Goal: Task Accomplishment & Management: Manage account settings

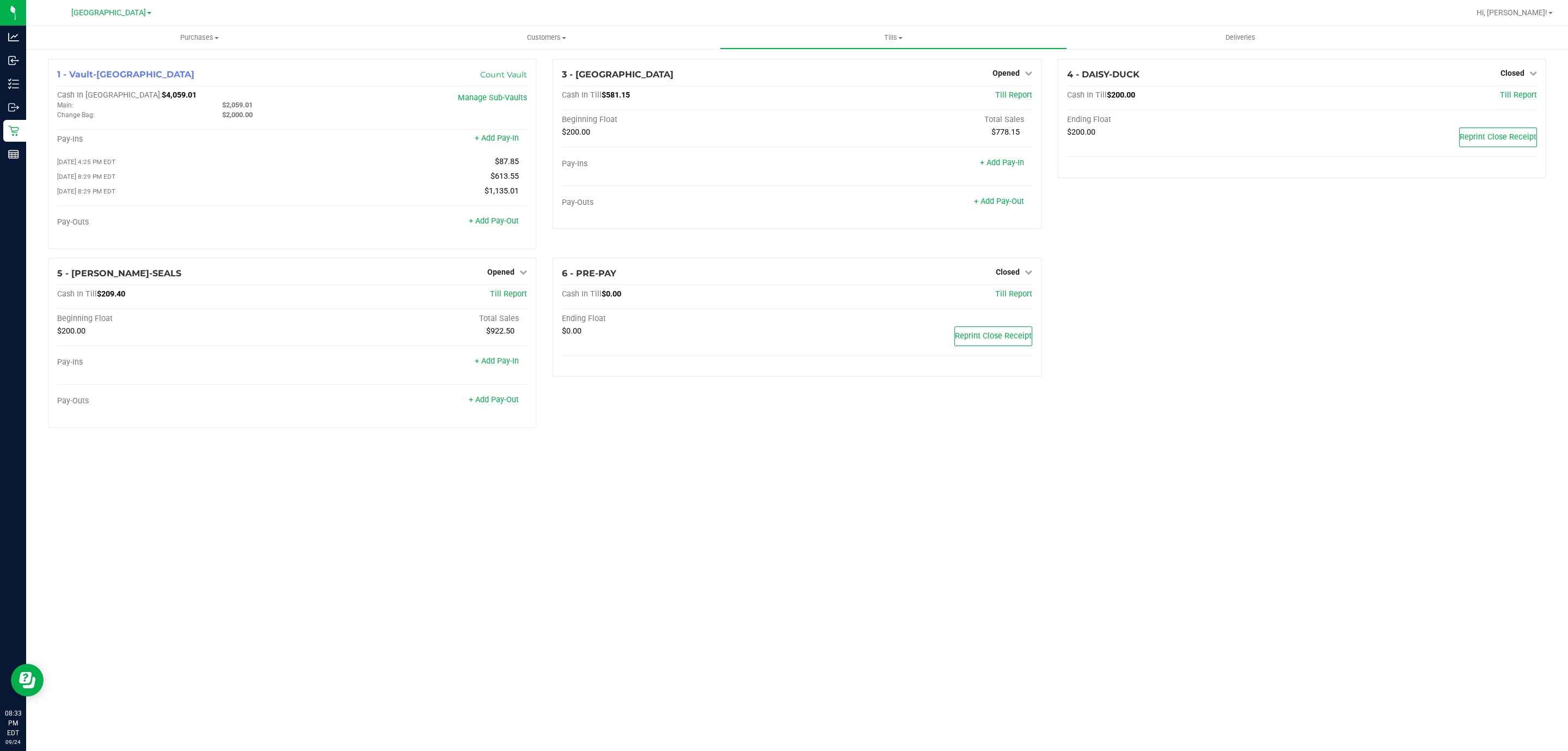
click at [1316, 395] on div "1 - Vault-[GEOGRAPHIC_DATA] Count Vault Cash In Vault: $4,059.01 Main: $2,059.0…" at bounding box center [797, 248] width 1515 height 378
click at [998, 67] on div "Opened" at bounding box center [1013, 73] width 40 height 13
click at [1014, 69] on span "Opened" at bounding box center [1006, 73] width 27 height 9
click at [1013, 93] on link "Close Till" at bounding box center [1008, 95] width 29 height 9
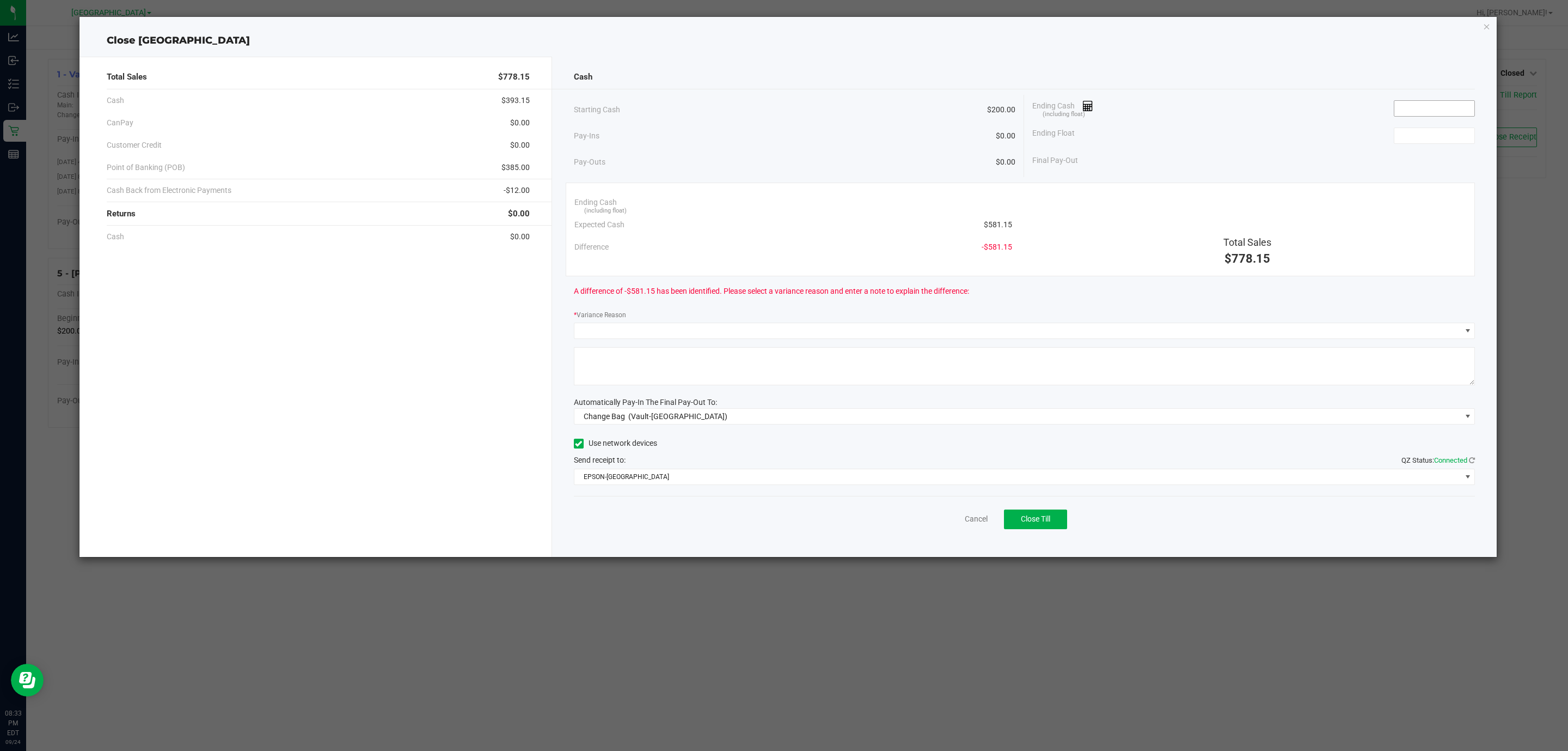
click at [1419, 106] on input at bounding box center [1435, 108] width 80 height 15
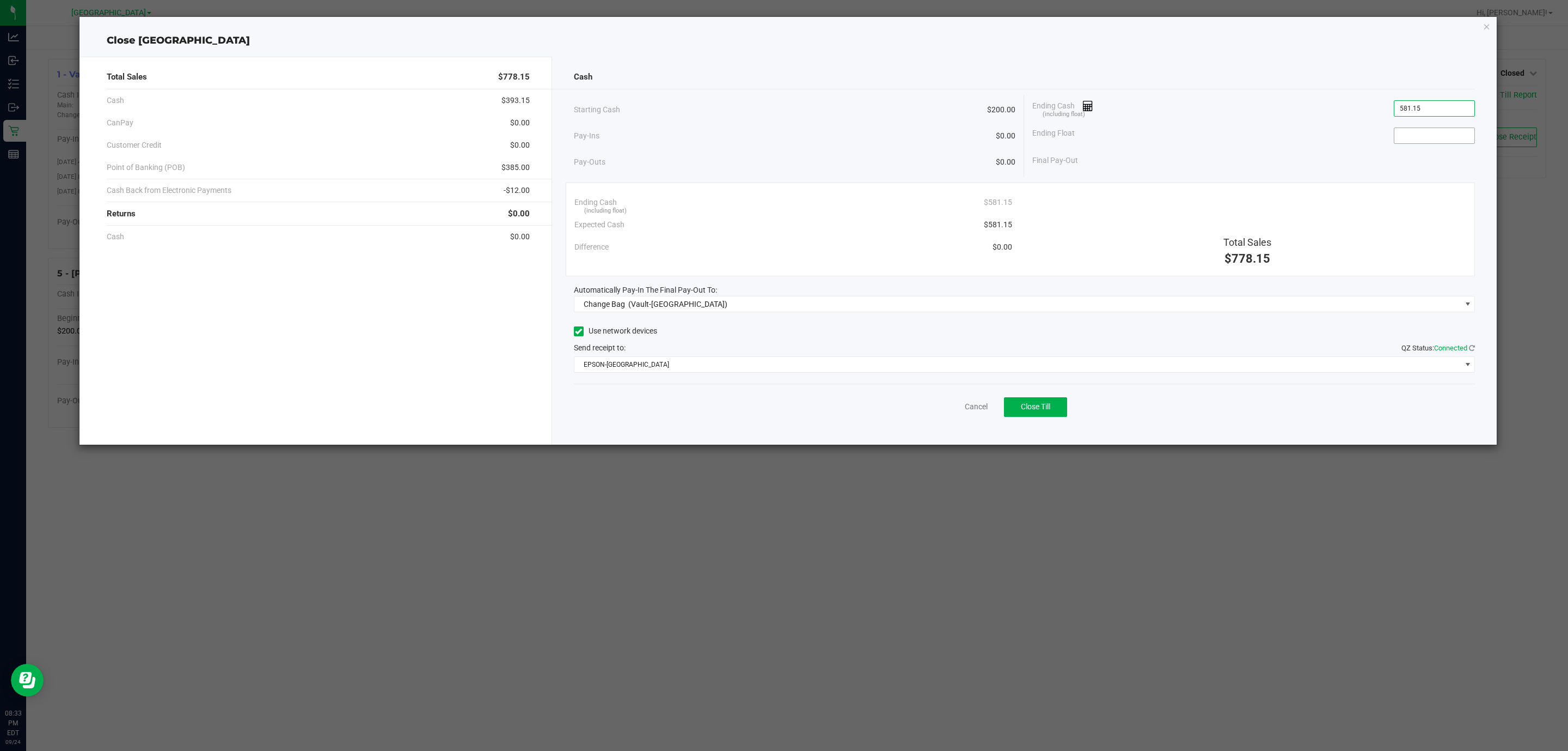
type input "$581.15"
click at [1425, 136] on input at bounding box center [1435, 136] width 80 height 15
type input "$200.00"
click at [667, 303] on span "(Vault-Deerfield Beach)" at bounding box center [678, 304] width 99 height 9
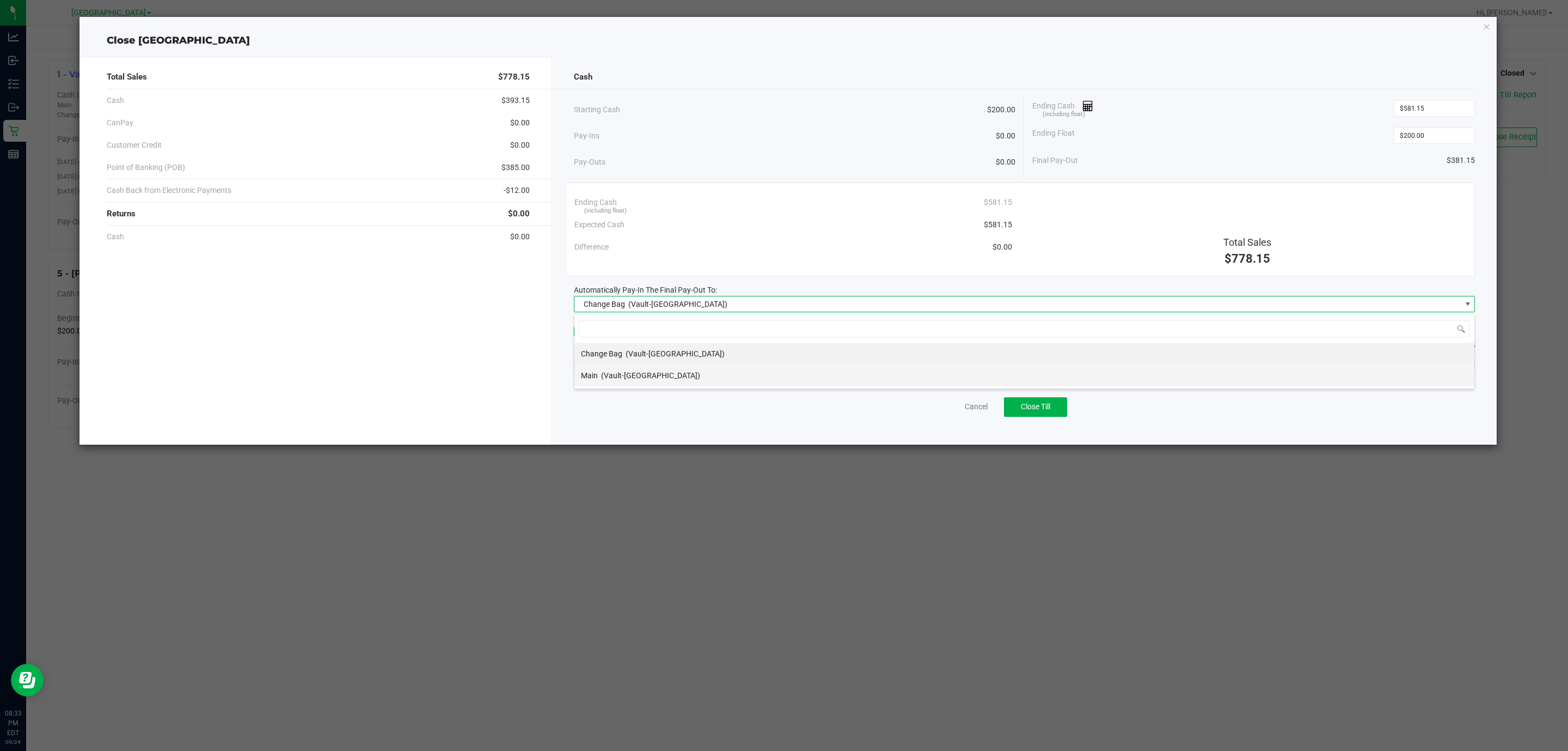
click at [671, 368] on div "Main (Vault-Deerfield Beach)" at bounding box center [641, 375] width 119 height 19
click at [667, 368] on span "EPSON-CYPRUS" at bounding box center [1018, 364] width 887 height 15
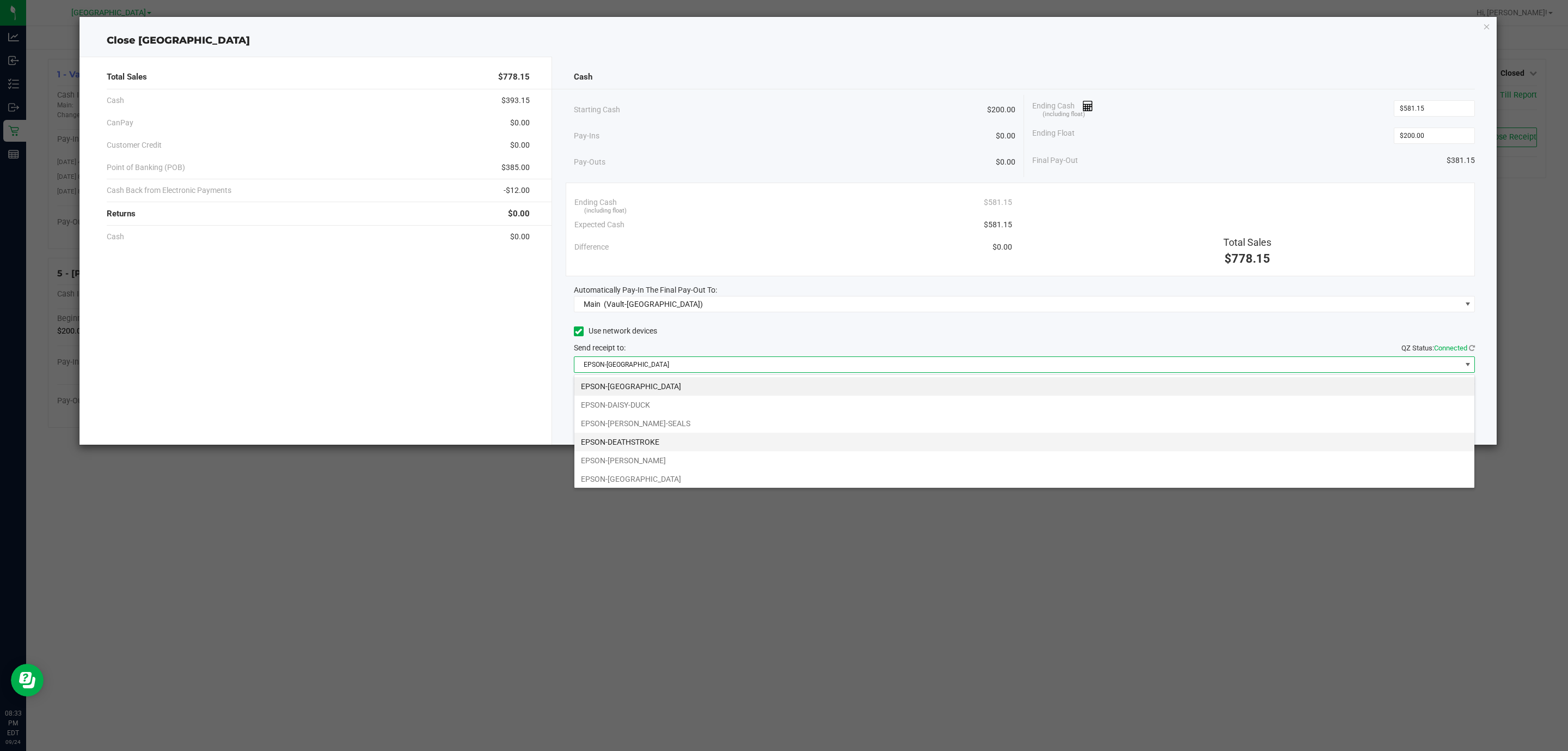
click at [662, 441] on li "EPSON-DEATHSTROKE" at bounding box center [1024, 442] width 900 height 19
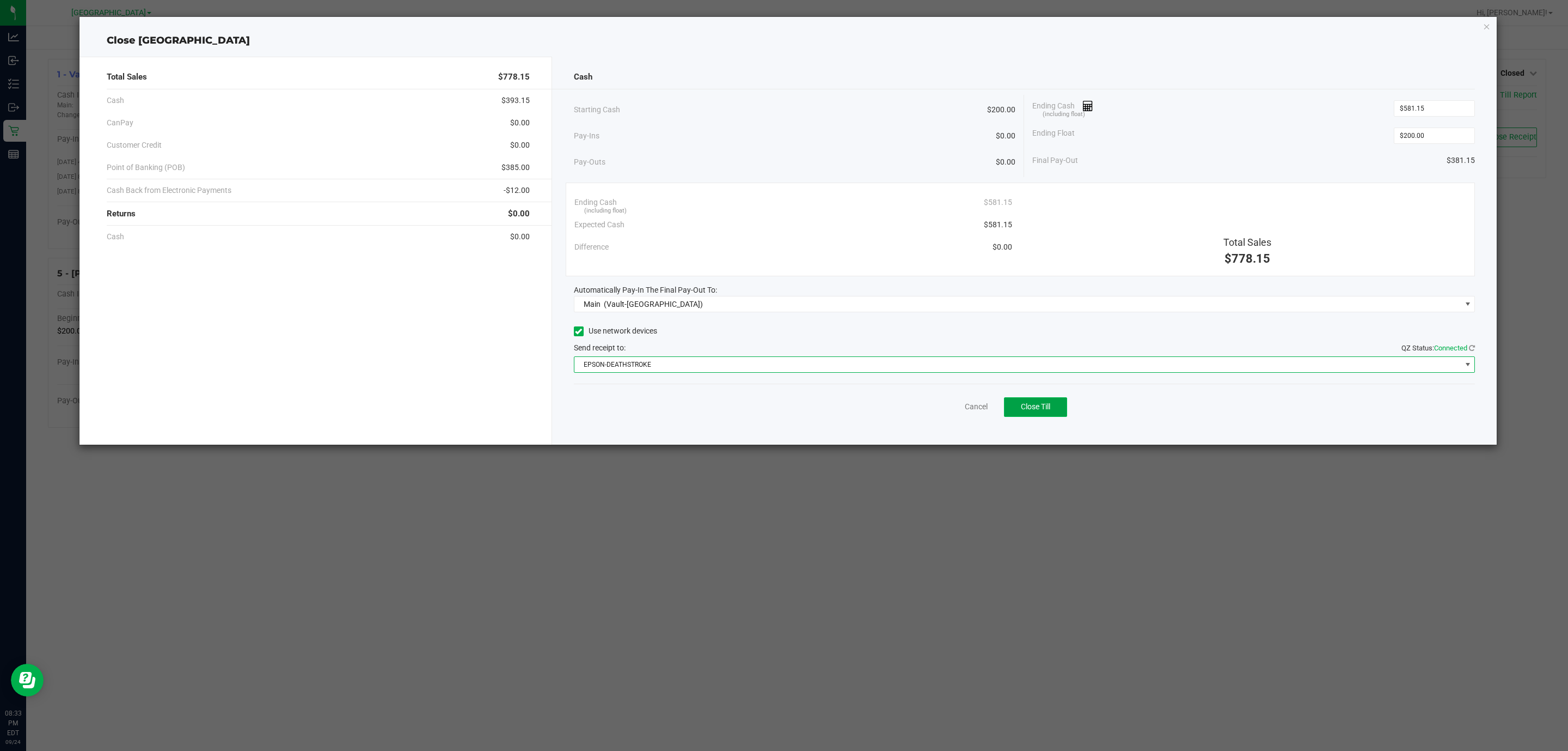
click at [1052, 405] on button "Close Till" at bounding box center [1036, 407] width 63 height 19
click at [1487, 27] on icon "button" at bounding box center [1487, 26] width 7 height 13
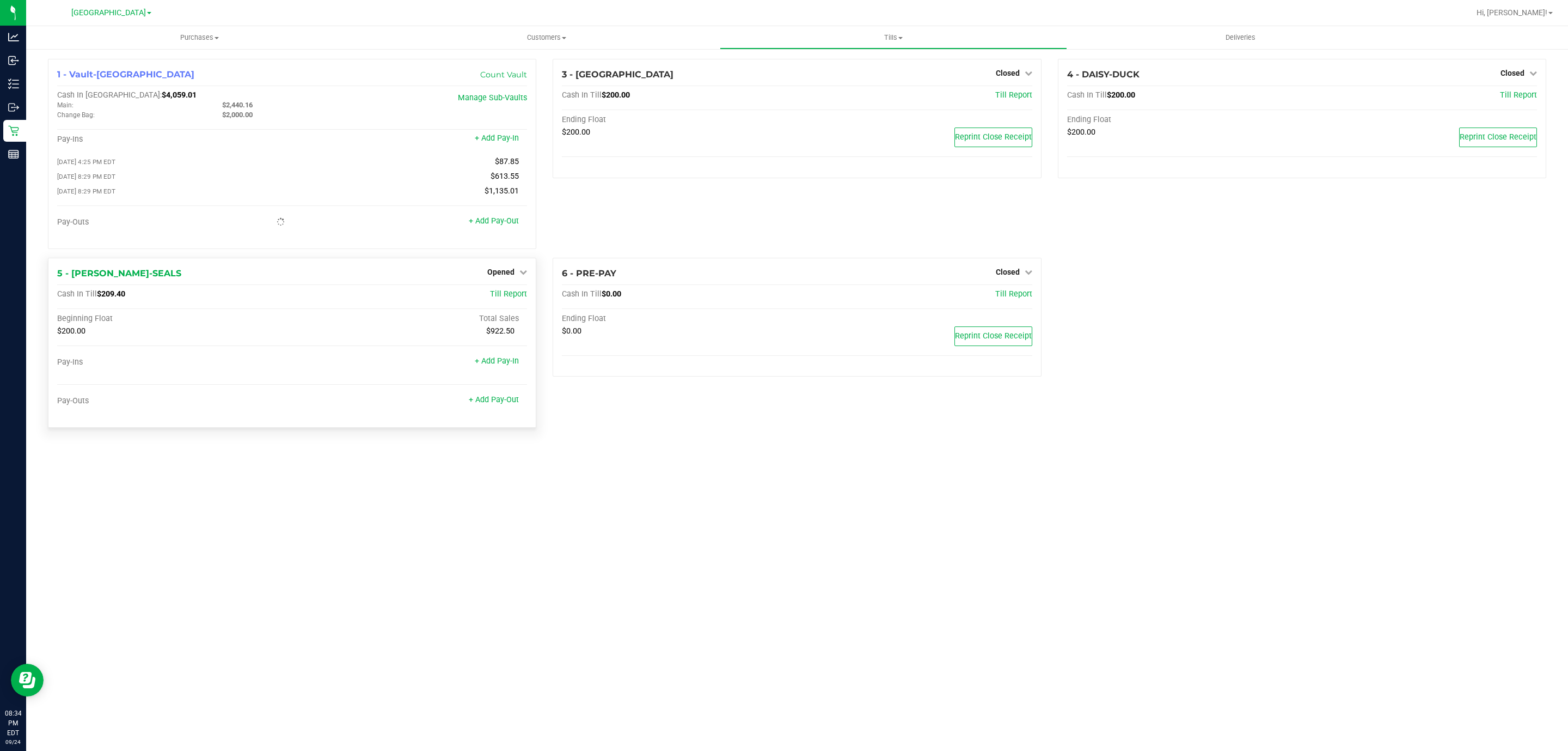
click at [487, 274] on div "5 - DAN-SEALS Opened Close Till" at bounding box center [292, 274] width 470 height 13
click at [500, 274] on span "Opened" at bounding box center [500, 272] width 27 height 9
click at [503, 298] on link "Close Till" at bounding box center [502, 294] width 29 height 9
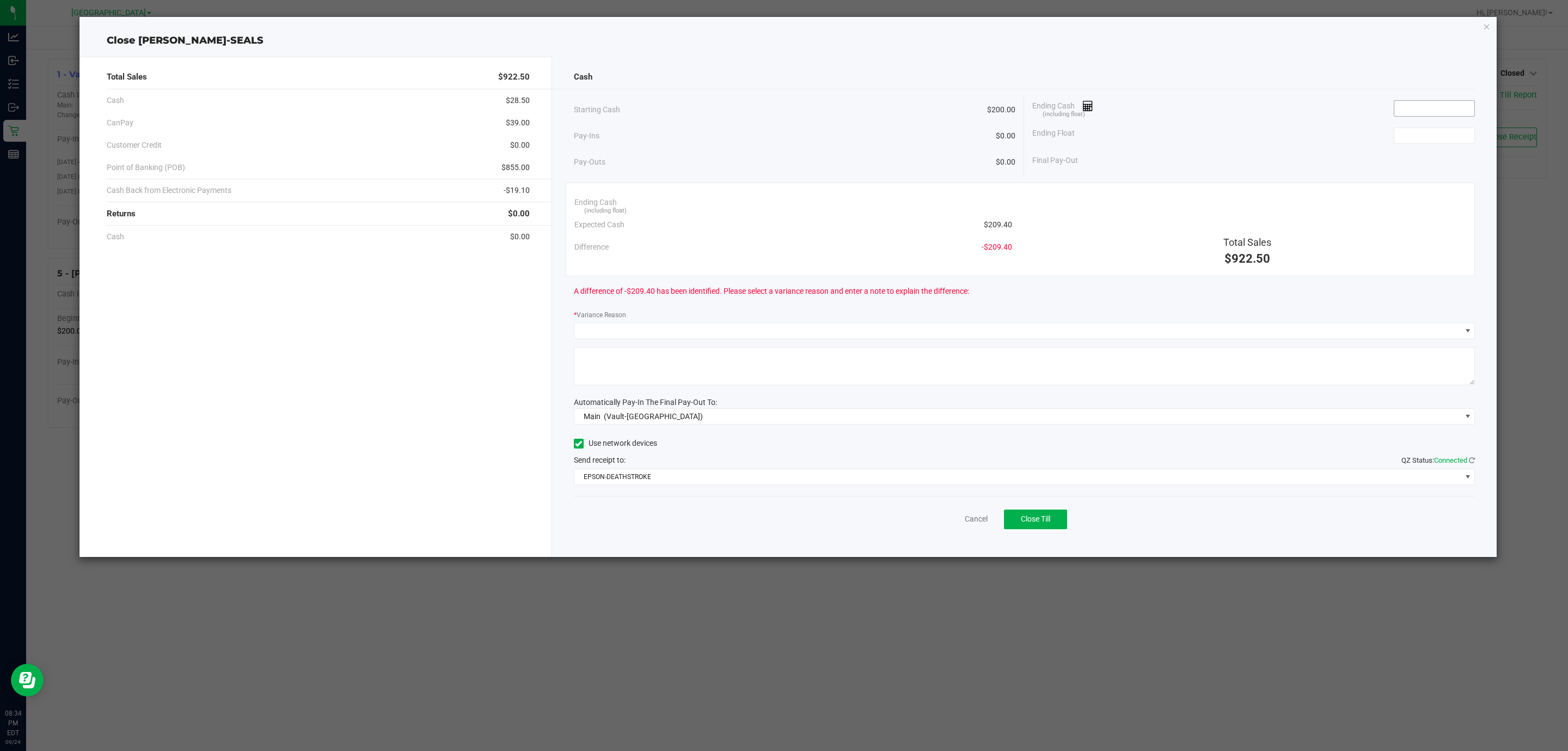
click at [1421, 111] on input at bounding box center [1435, 108] width 80 height 15
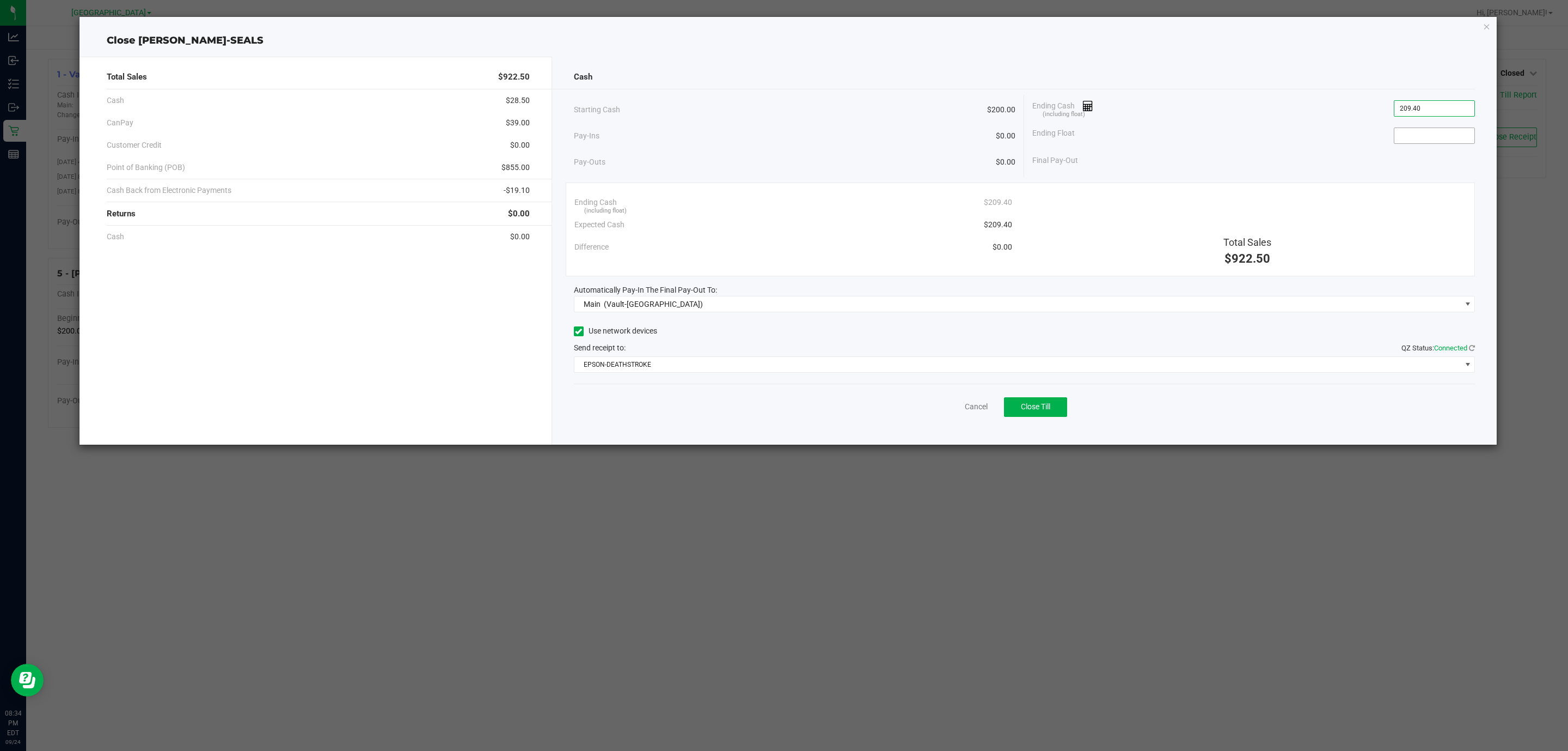
type input "$209.40"
click at [1425, 132] on input at bounding box center [1435, 136] width 80 height 15
type input "$200.00"
click at [716, 307] on span "Main (Vault-Deerfield Beach)" at bounding box center [1018, 304] width 887 height 15
click at [751, 191] on div "Ending Cash (including float) $209.40" at bounding box center [793, 202] width 438 height 22
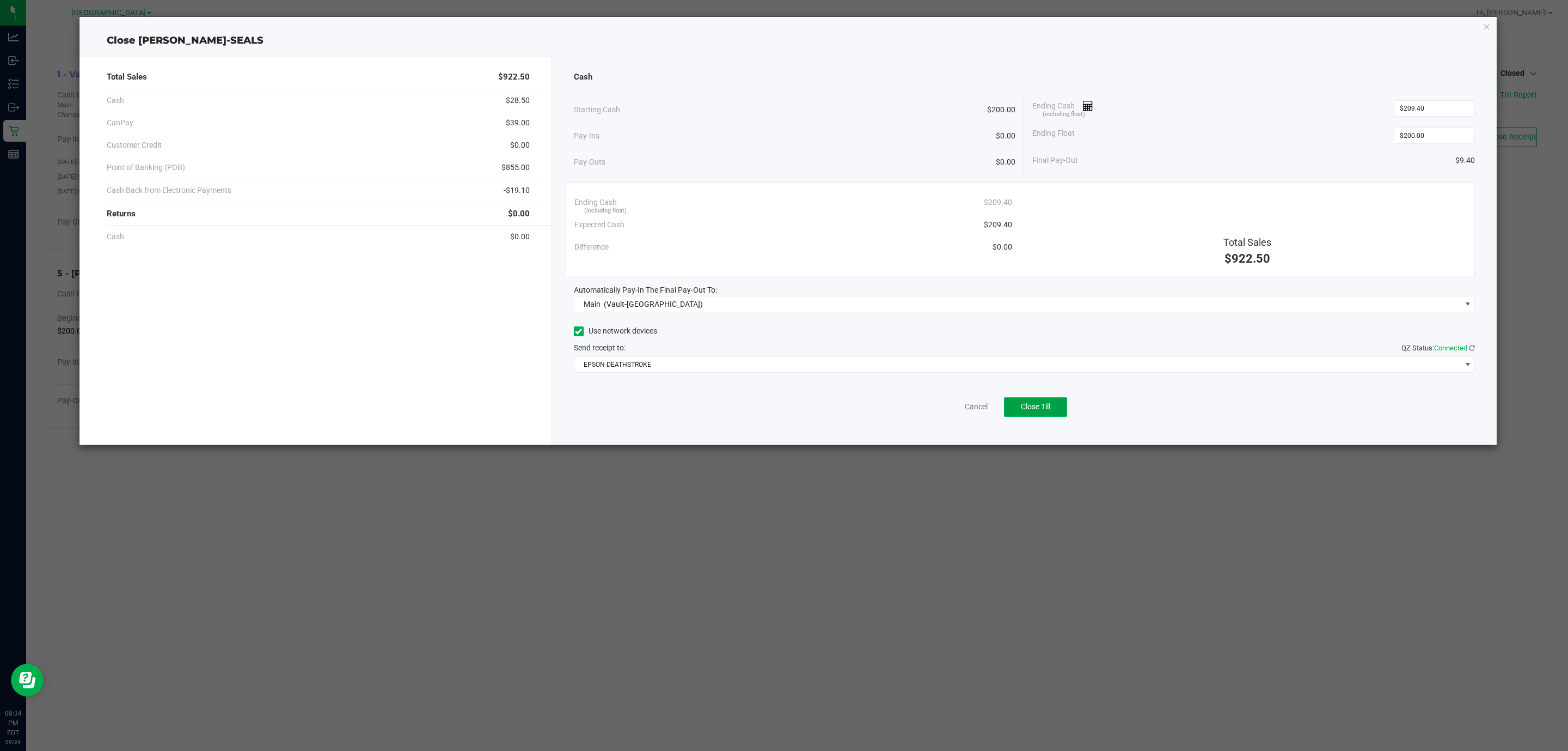
click at [1044, 410] on span "Close Till" at bounding box center [1036, 406] width 29 height 9
click at [1480, 26] on div "Close DAN-SEALS Total Sales $922.50 Cash $28.50 CanPay $39.00 Customer Credit $…" at bounding box center [788, 230] width 1418 height 428
click at [1483, 31] on icon "button" at bounding box center [1487, 26] width 7 height 13
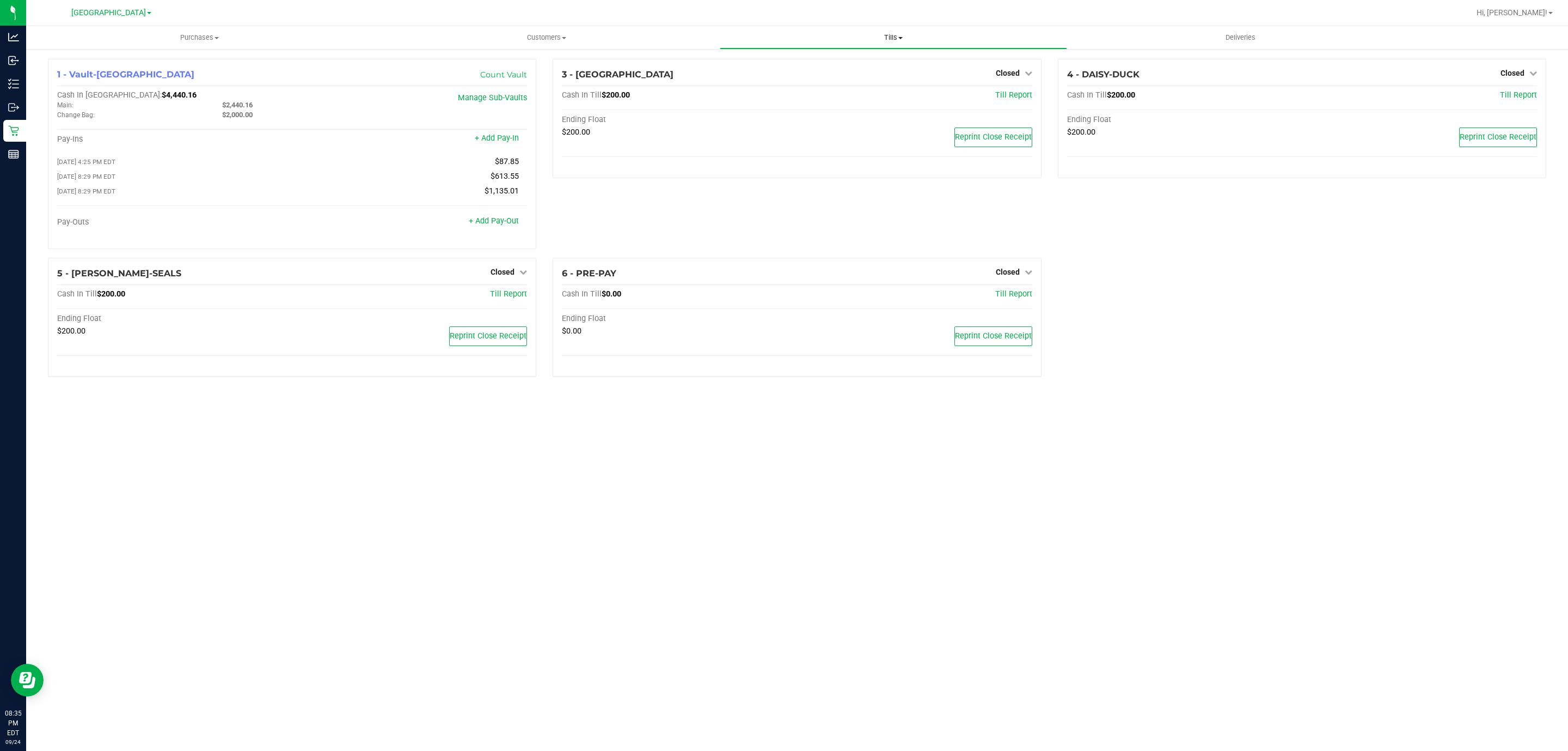
click at [889, 41] on span "Tills" at bounding box center [893, 37] width 346 height 10
click at [835, 73] on li "Reconcile e-payments" at bounding box center [893, 79] width 347 height 13
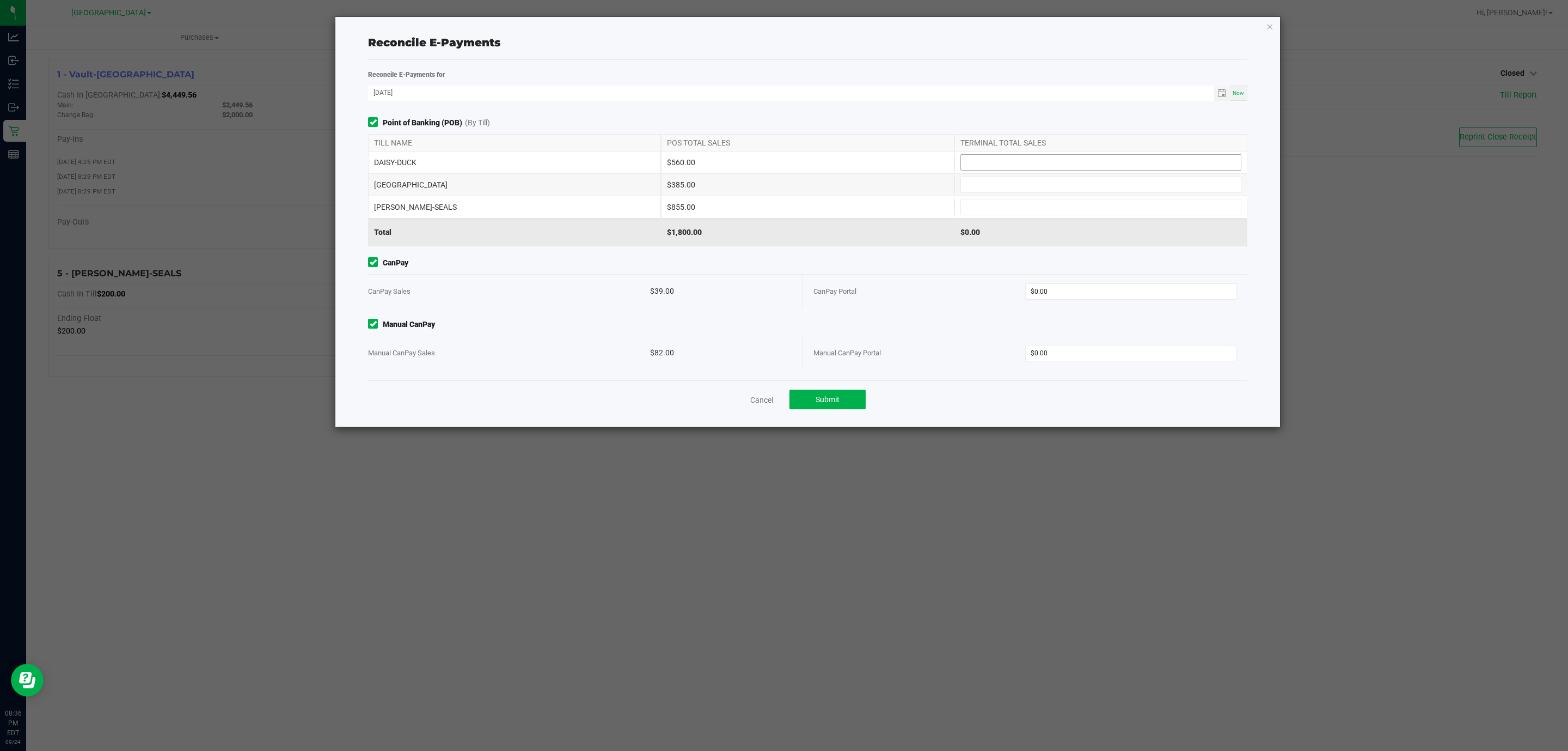
click at [1007, 162] on input at bounding box center [1100, 162] width 280 height 15
type input "$560.00"
click at [1016, 176] on div "CYPRUS $385.00" at bounding box center [808, 184] width 879 height 22
click at [1008, 179] on input at bounding box center [1100, 184] width 280 height 15
type input "$385.00"
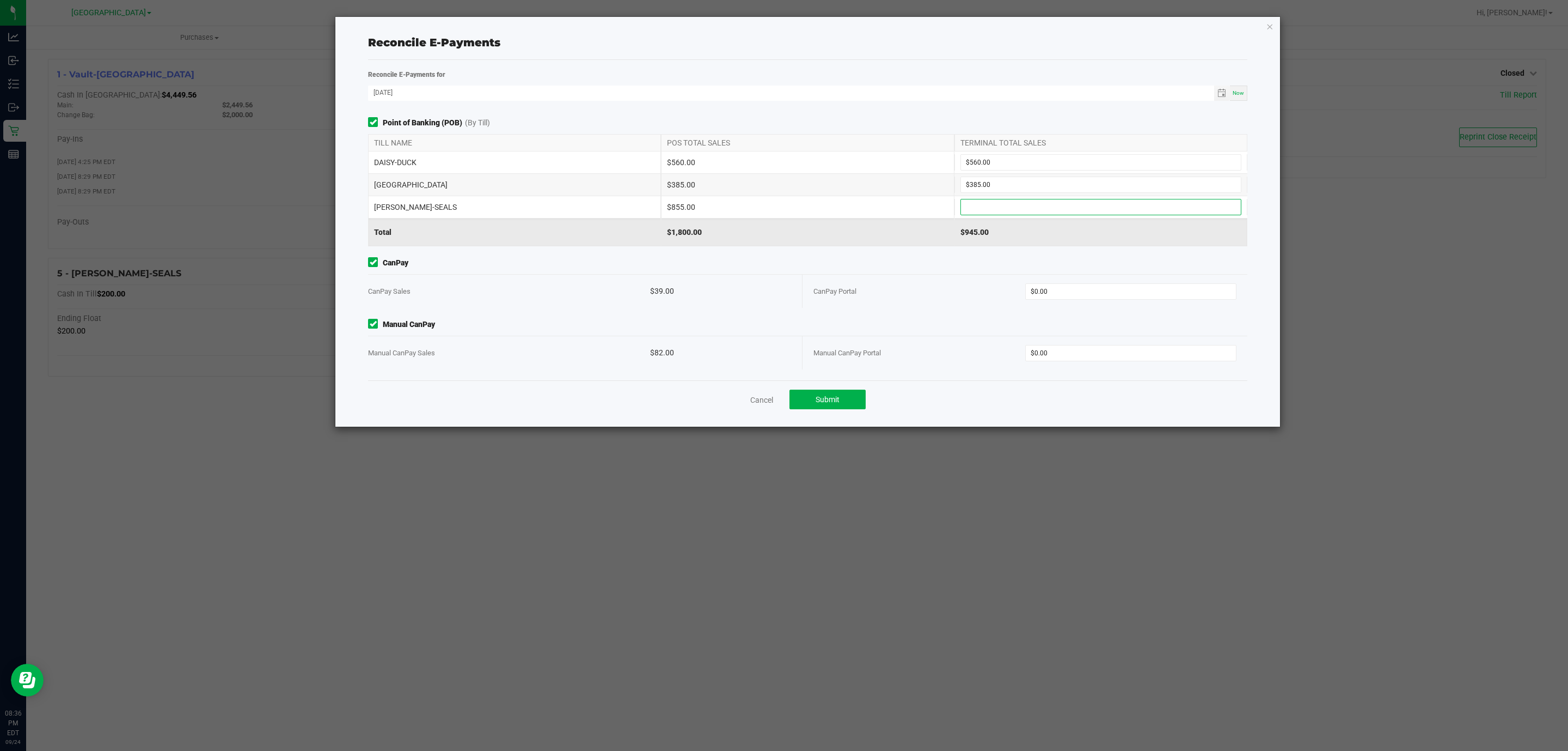
click at [994, 209] on input at bounding box center [1100, 207] width 280 height 15
type input "$855.00"
click at [1073, 293] on input "0" at bounding box center [1131, 291] width 211 height 15
type input "$39.00"
click at [1067, 350] on input "0" at bounding box center [1131, 352] width 211 height 15
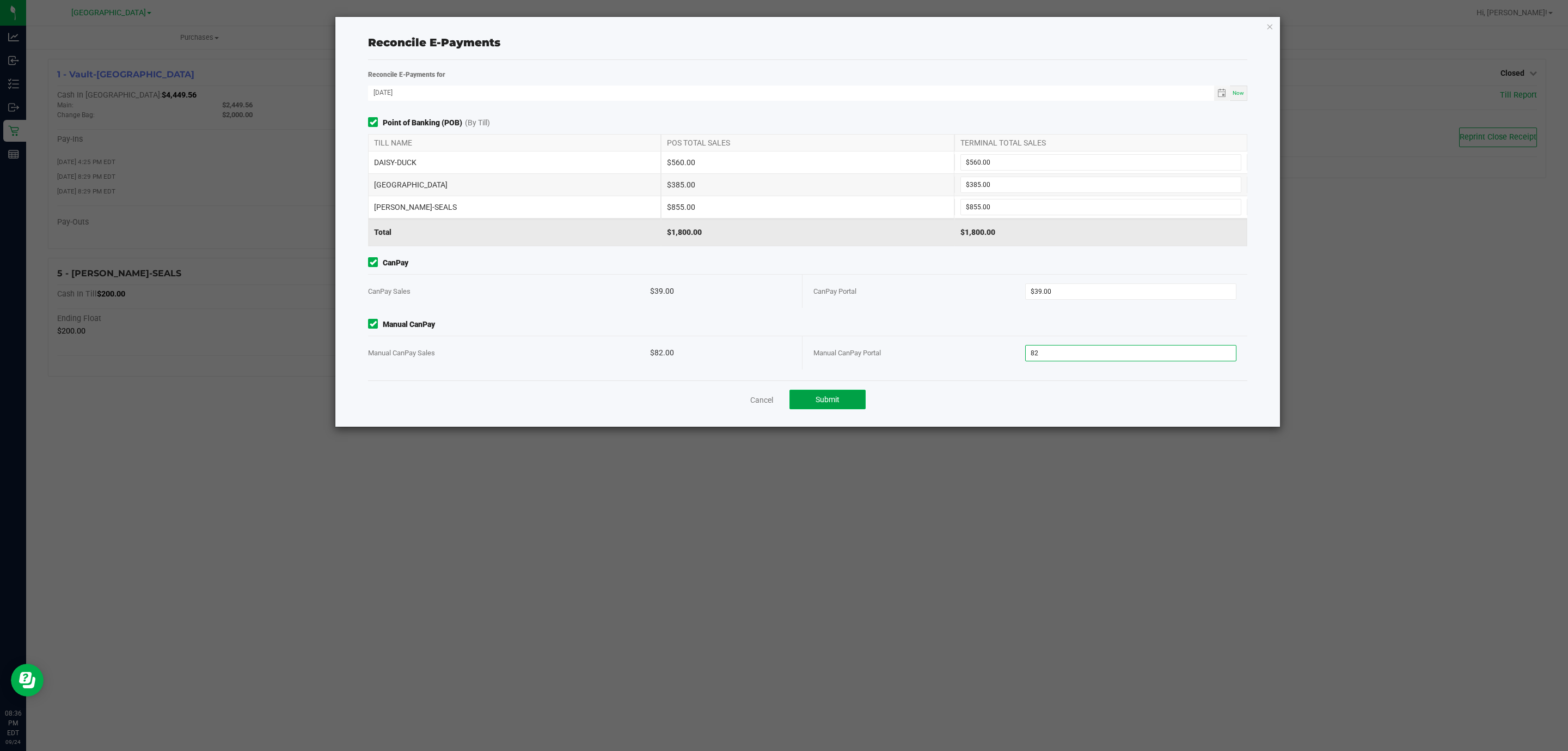
type input "$82.00"
click at [853, 397] on button "Submit" at bounding box center [827, 399] width 76 height 19
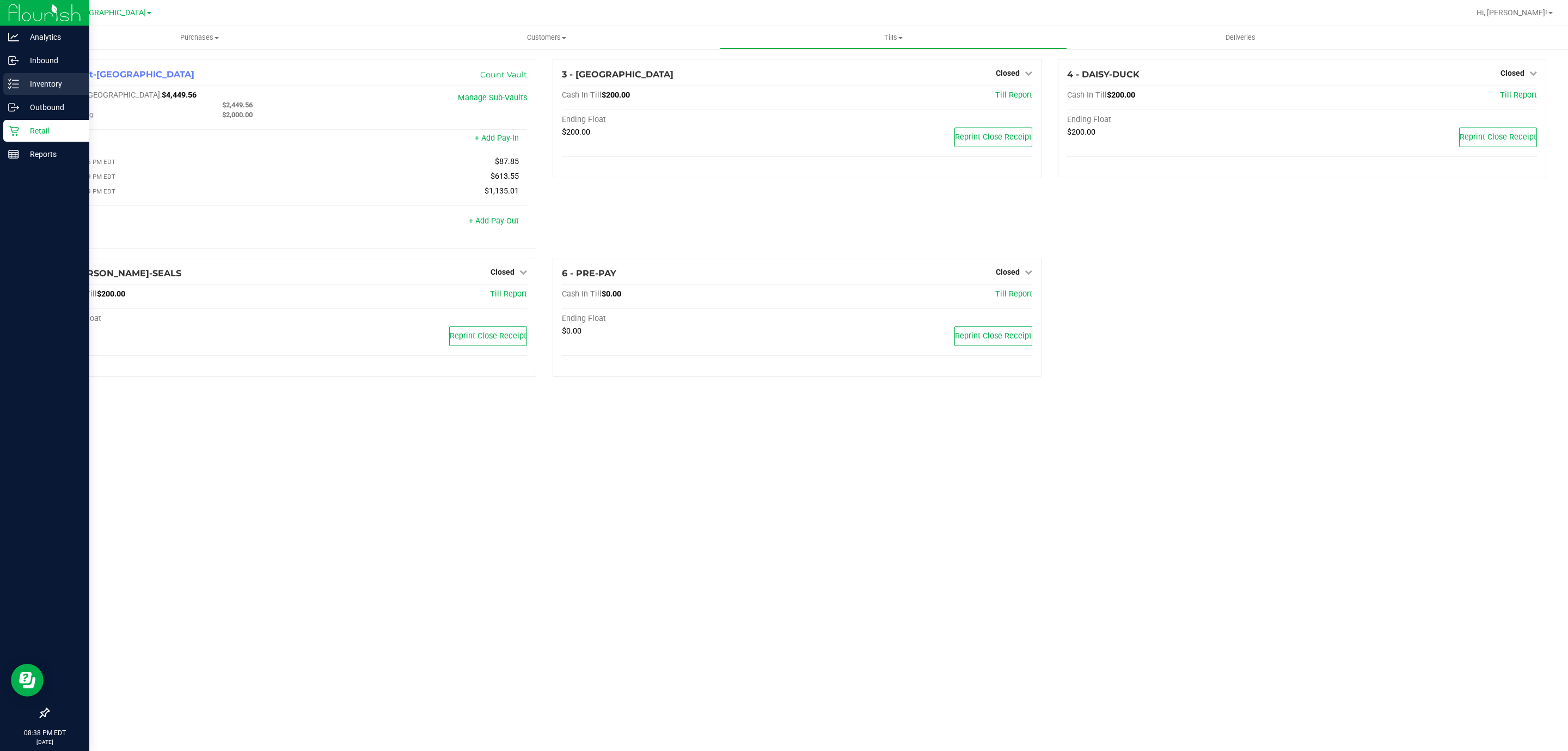
click at [19, 81] on p "Inventory" at bounding box center [52, 84] width 65 height 13
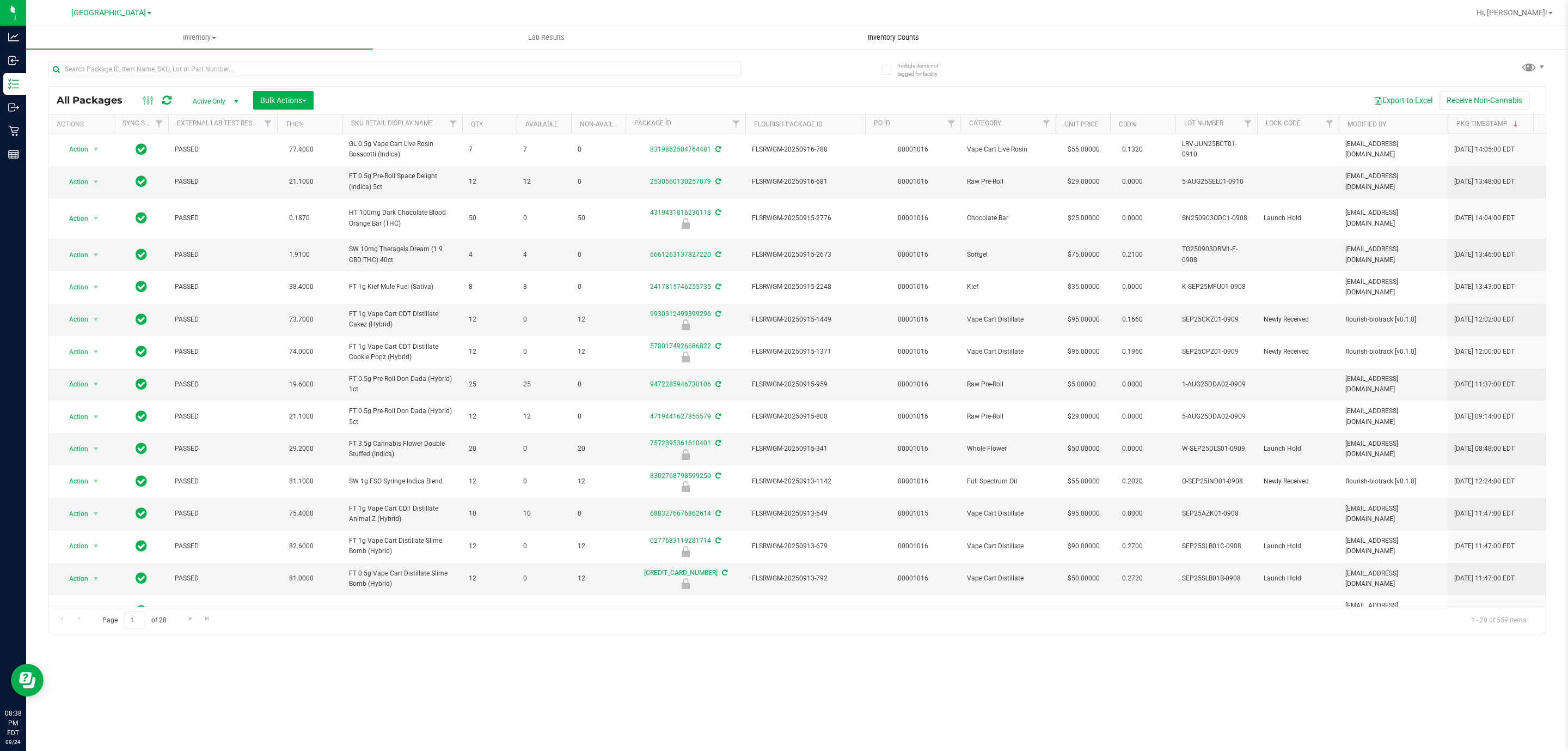
click at [889, 28] on uib-tab-heading "Inventory Counts" at bounding box center [893, 37] width 346 height 22
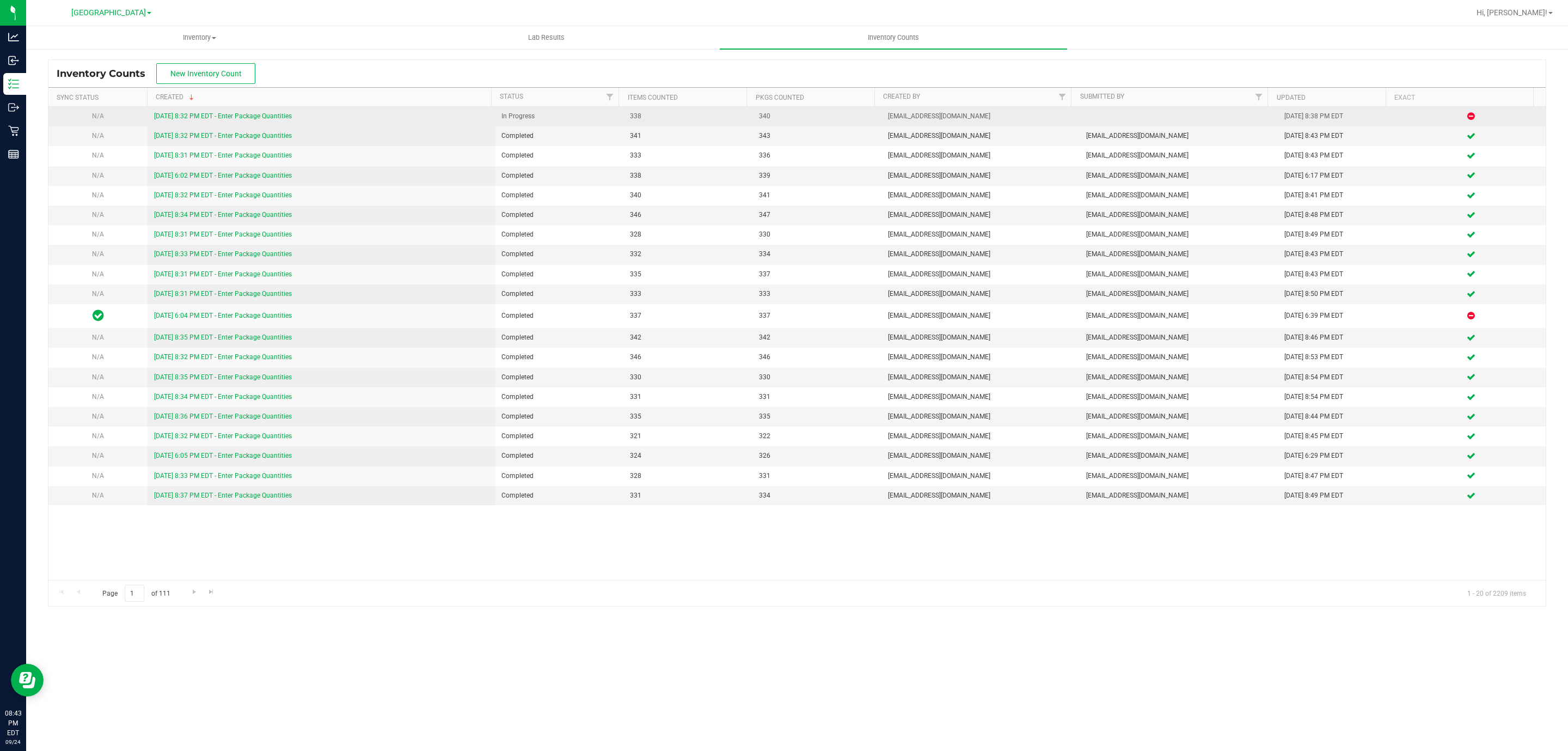
click at [195, 118] on link "9/24/25 8:32 PM EDT - Enter Package Quantities" at bounding box center [223, 115] width 137 height 7
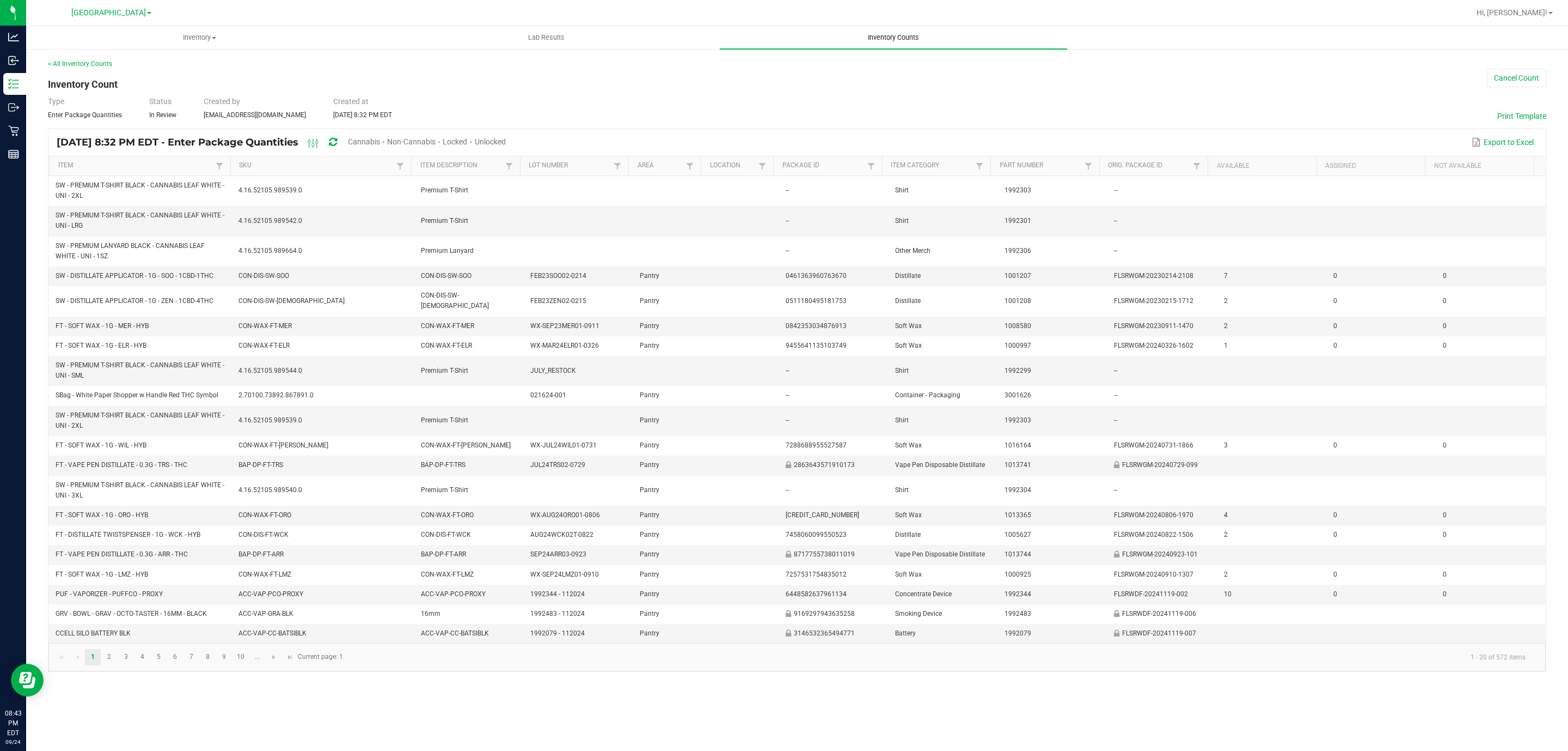
click at [907, 34] on span "Inventory Counts" at bounding box center [893, 37] width 81 height 10
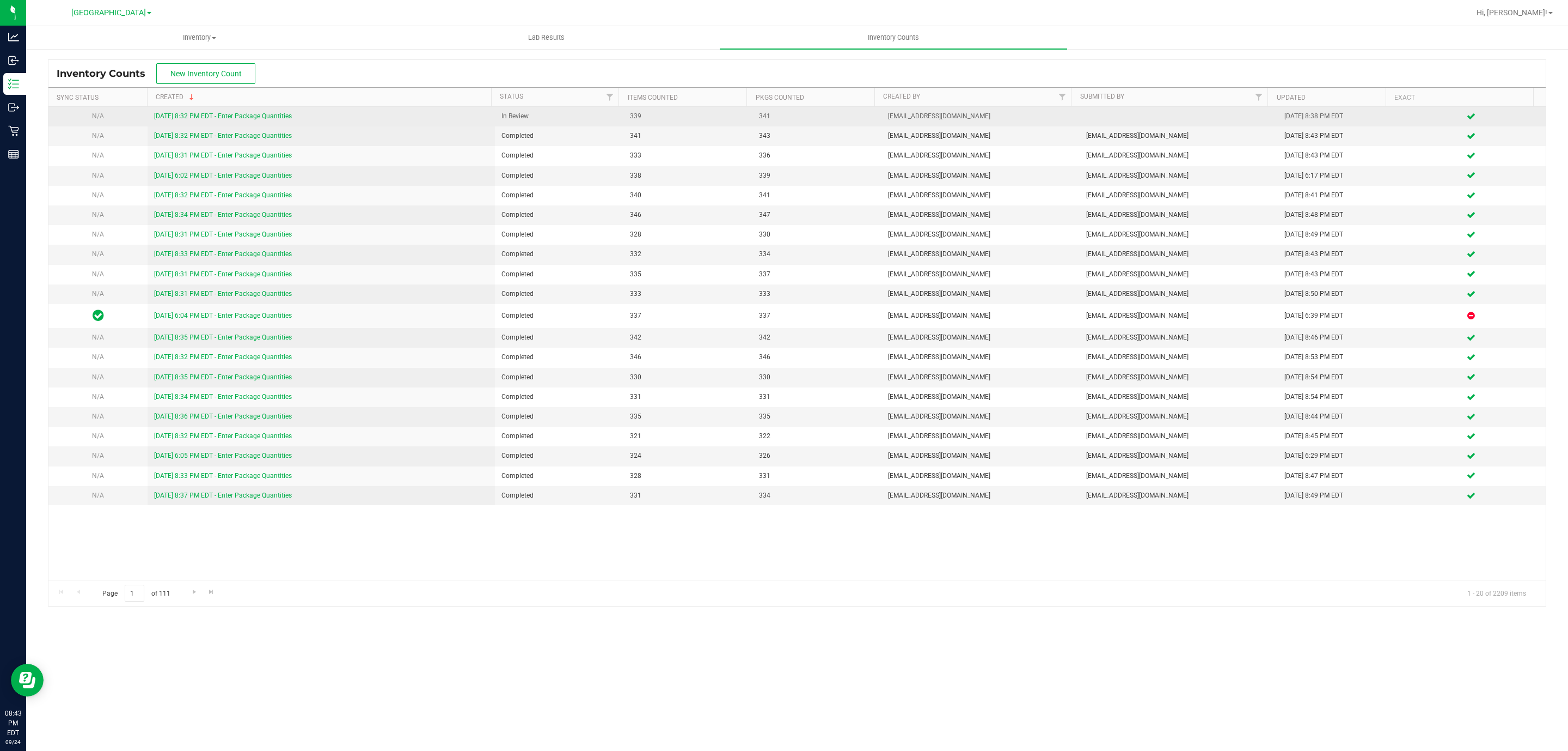
click at [237, 113] on link "9/24/25 8:32 PM EDT - Enter Package Quantities" at bounding box center [223, 115] width 137 height 7
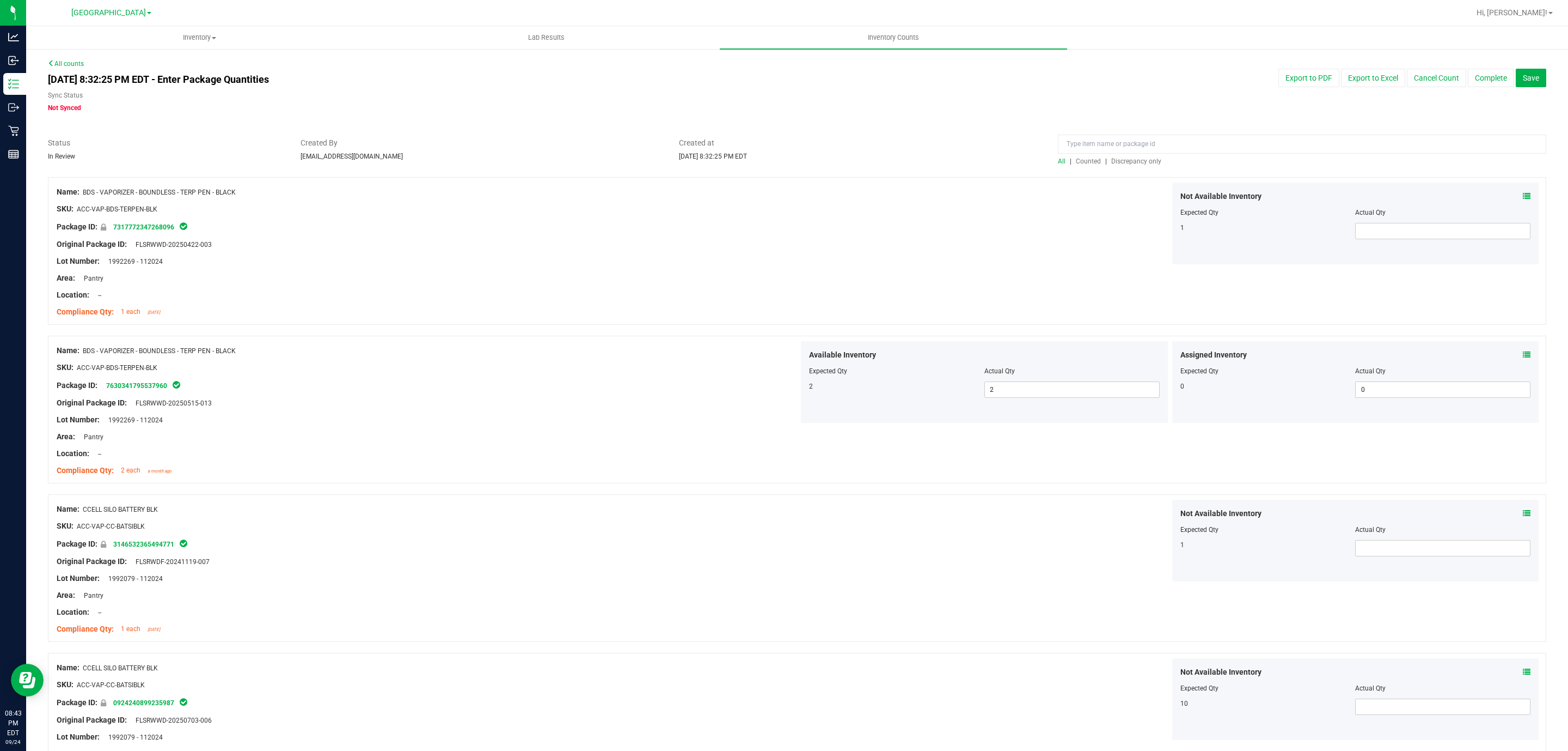
click at [1121, 158] on span "Discrepancy only" at bounding box center [1136, 161] width 50 height 7
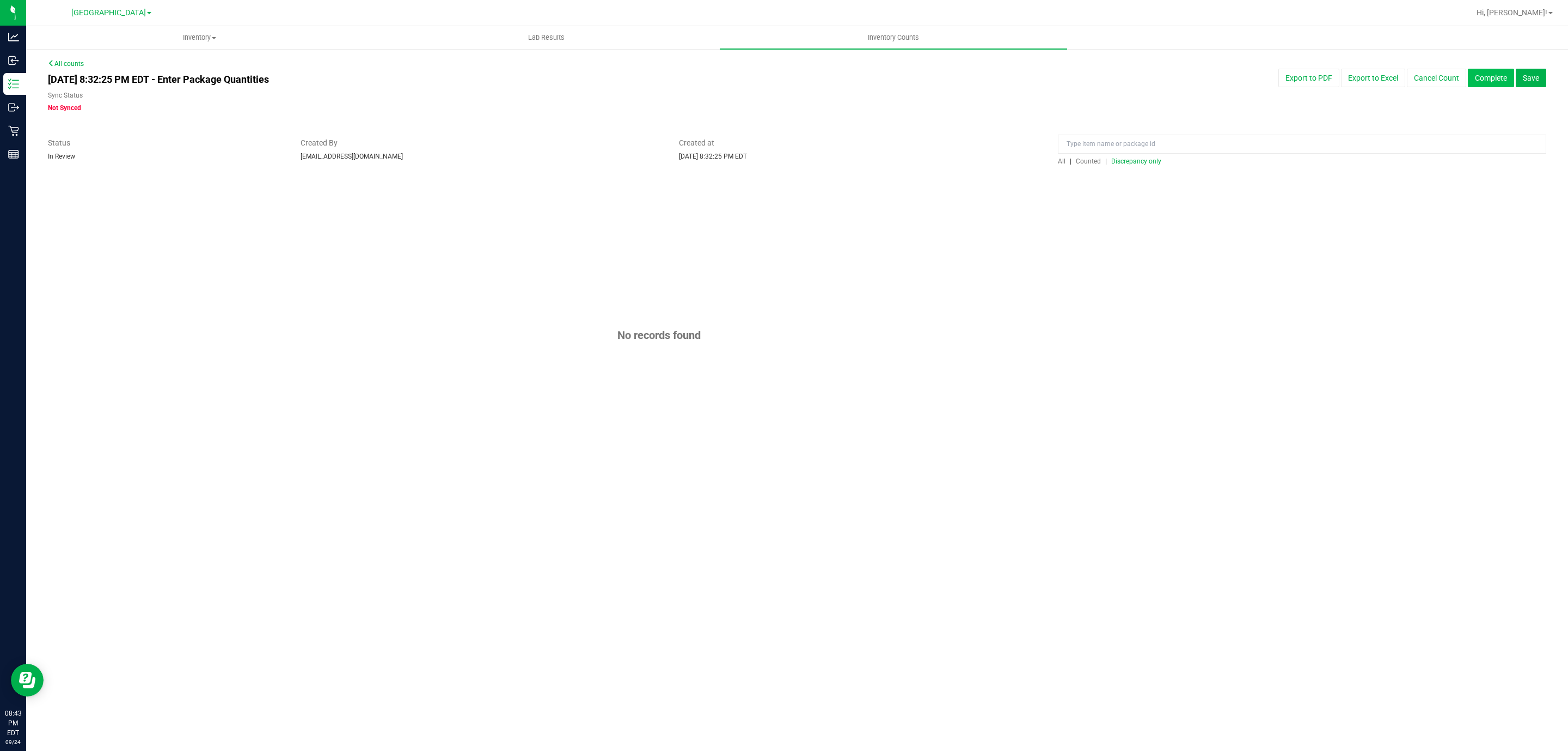
click at [1477, 75] on button "Complete" at bounding box center [1491, 78] width 46 height 19
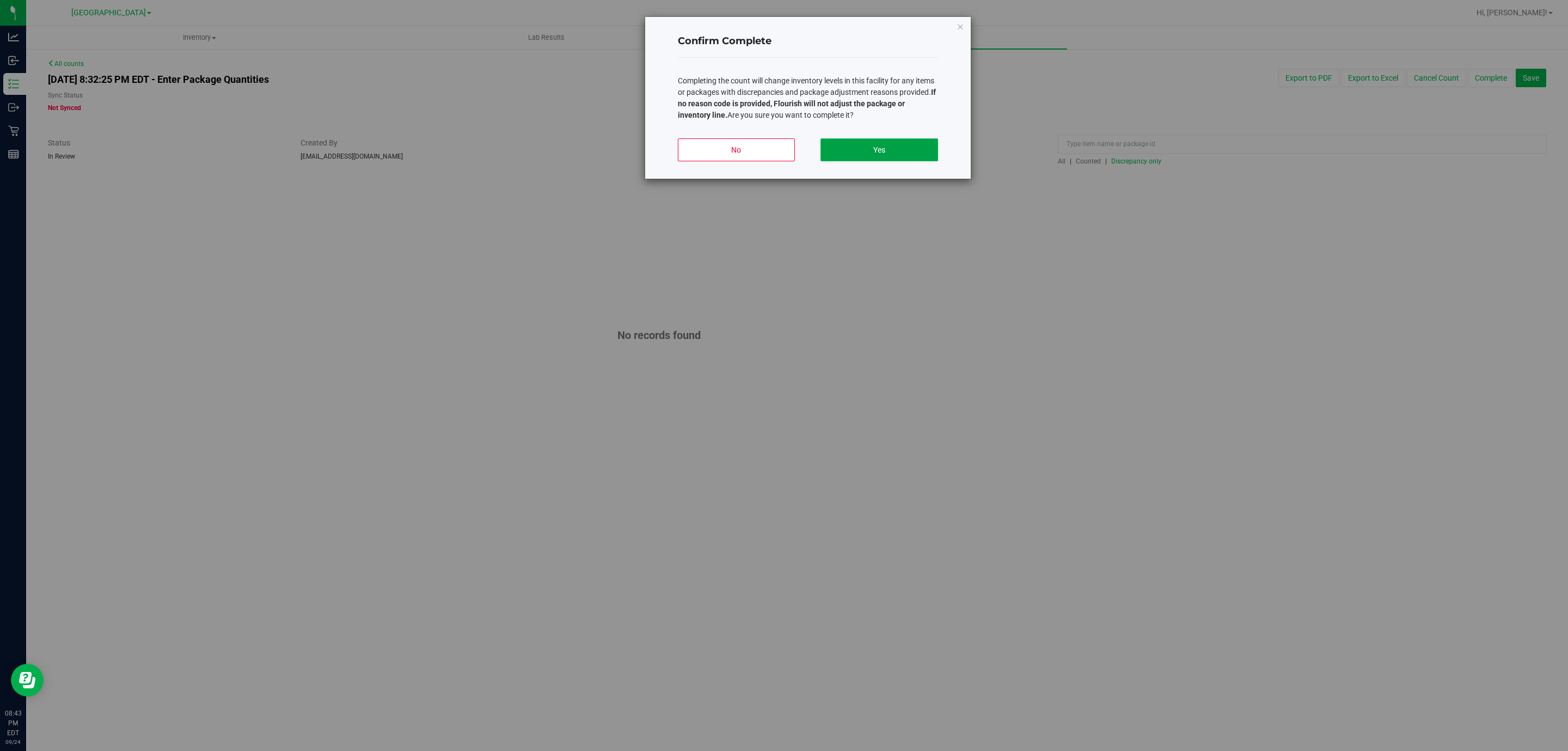
click at [895, 150] on button "Yes" at bounding box center [879, 150] width 117 height 23
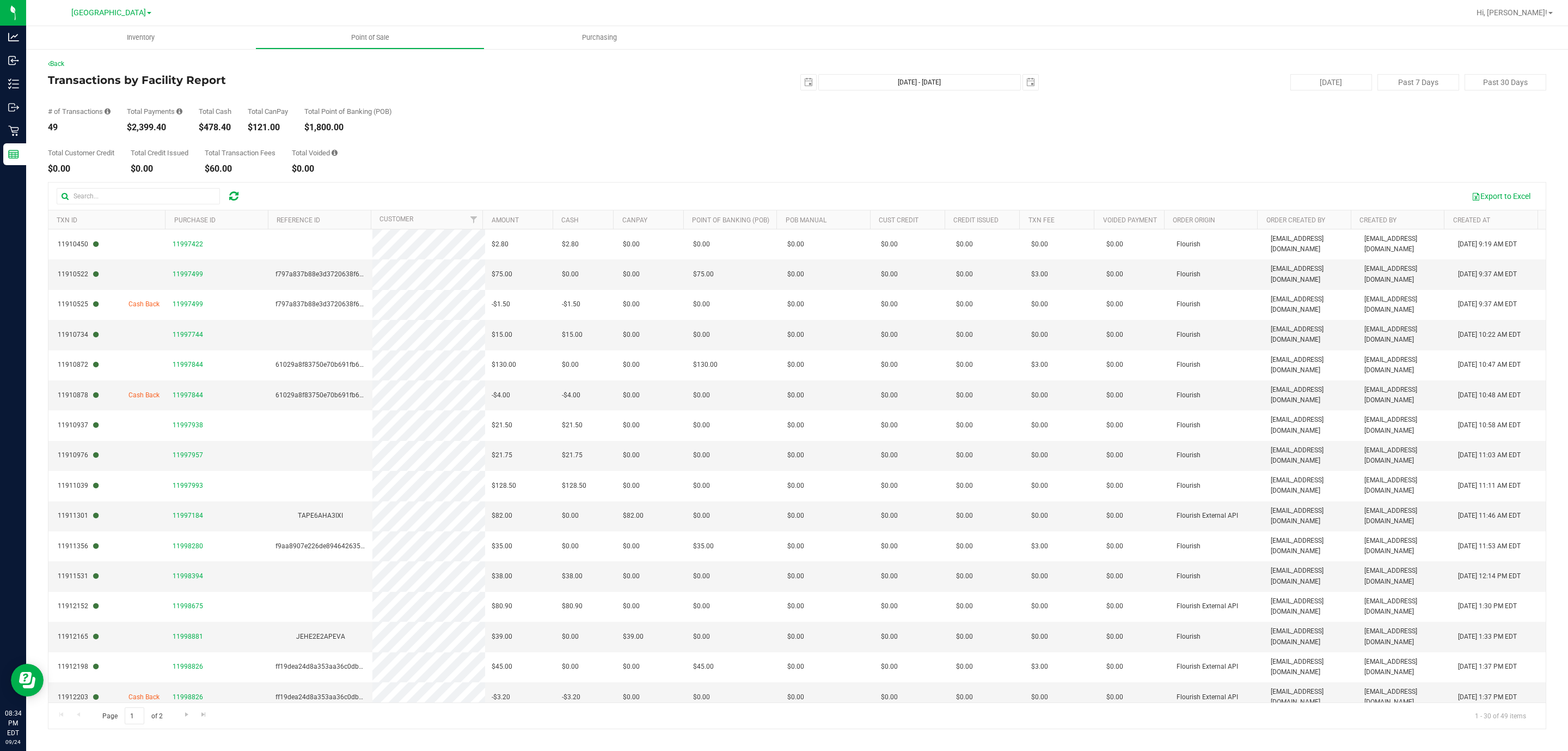
click at [154, 124] on div "$2,399.40" at bounding box center [154, 127] width 55 height 9
copy div "2,399.40"
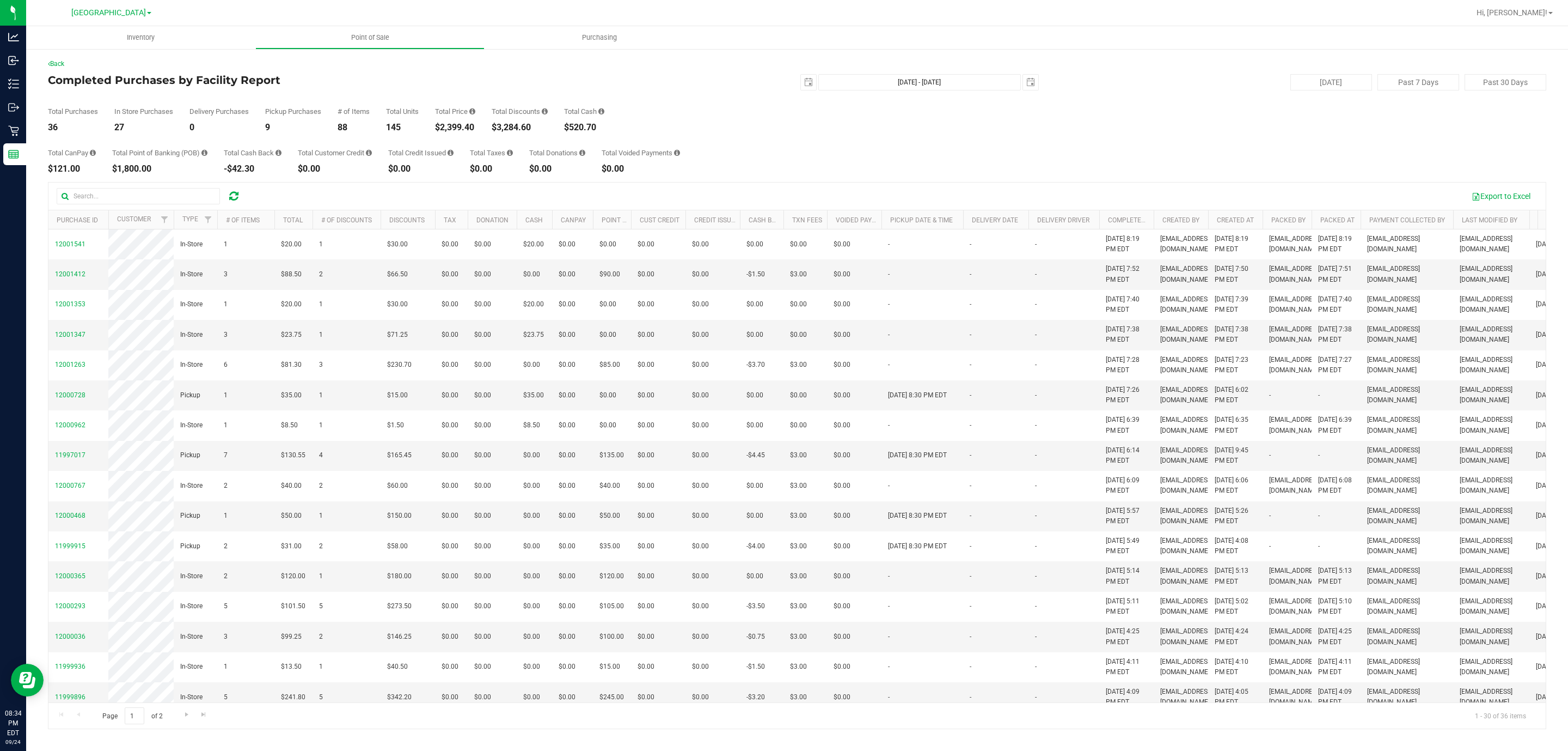
click at [516, 126] on div "$3,284.60" at bounding box center [520, 127] width 56 height 9
copy div "3,284.60"
